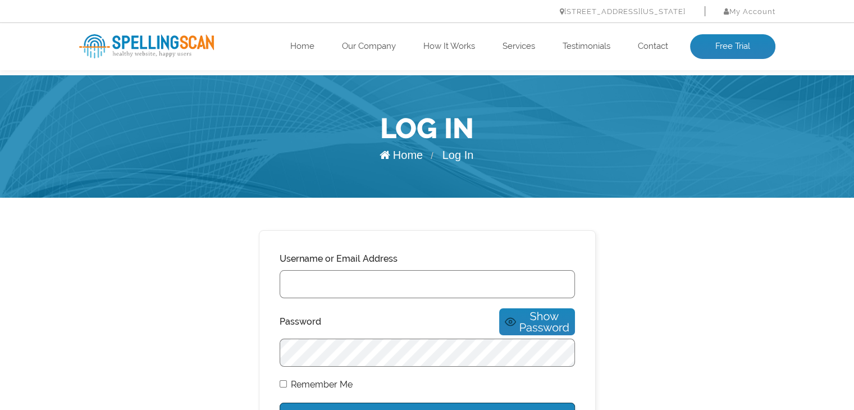
click at [170, 42] on img at bounding box center [146, 46] width 135 height 24
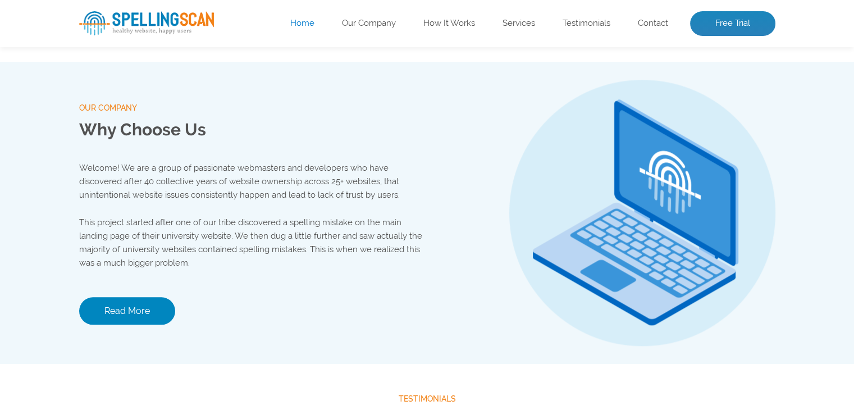
scroll to position [1179, 0]
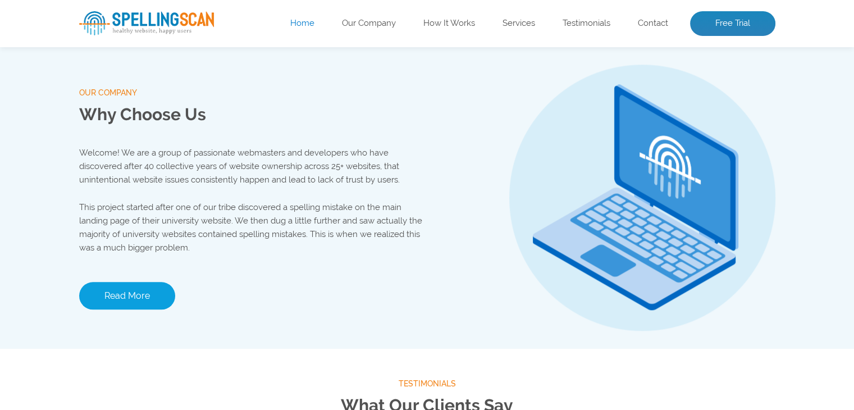
click at [130, 297] on link "Read More" at bounding box center [127, 296] width 96 height 28
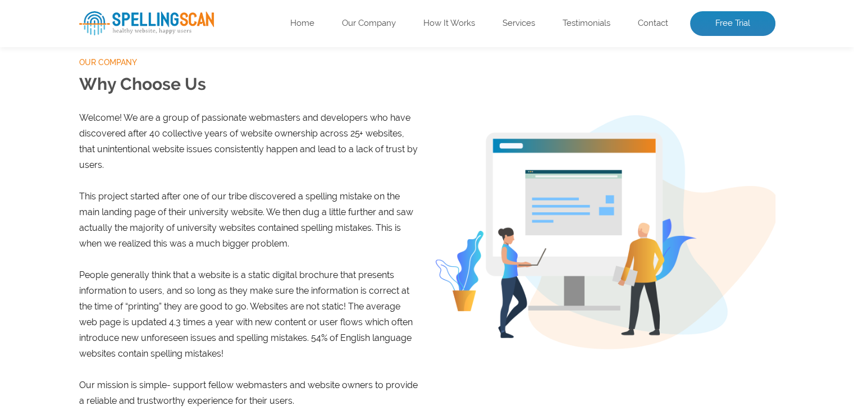
scroll to position [168, 0]
